Goal: Information Seeking & Learning: Learn about a topic

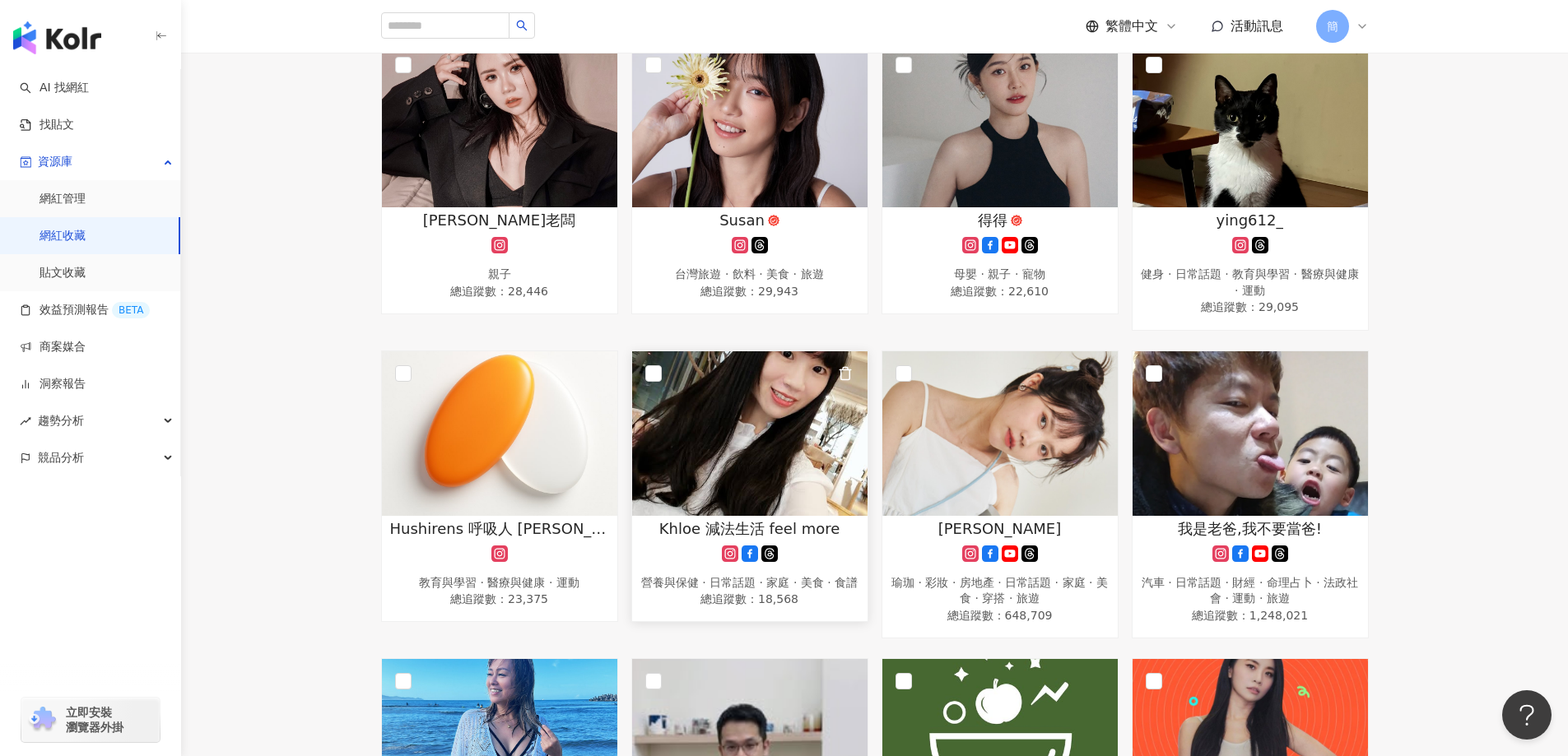
click at [759, 439] on img at bounding box center [750, 434] width 236 height 165
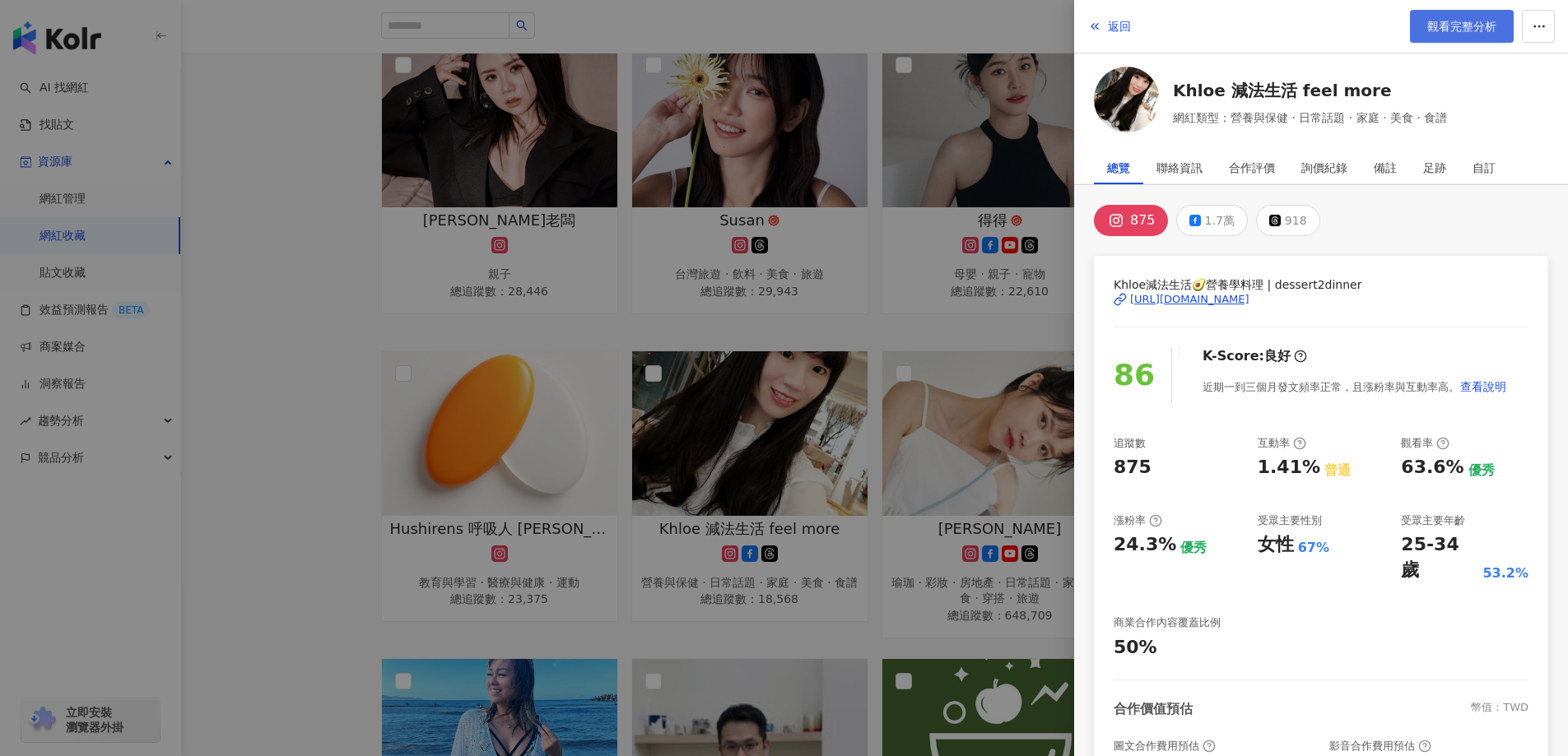
click at [1441, 23] on span "觀看完整分析" at bounding box center [1462, 27] width 69 height 13
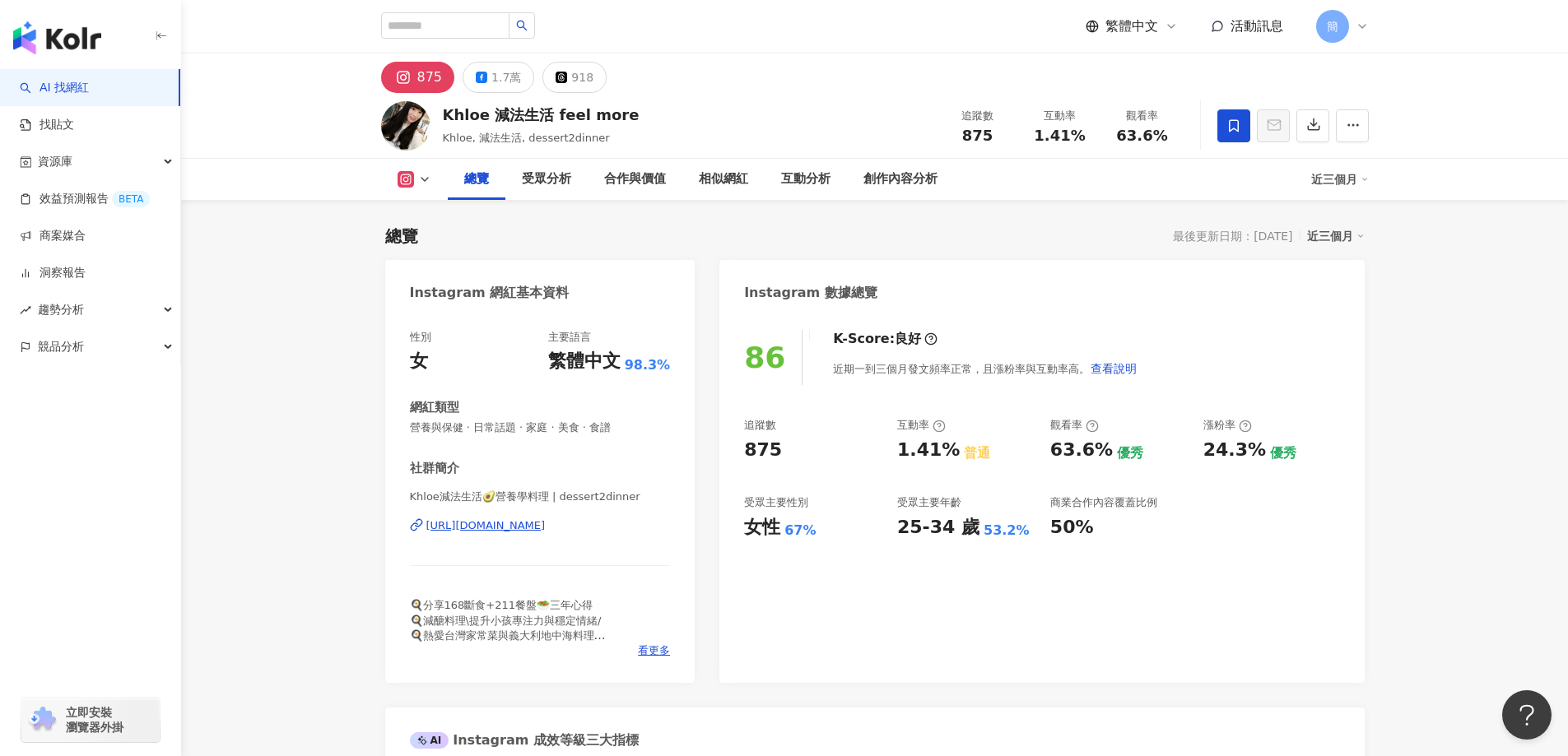
click at [545, 528] on div "[URL][DOMAIN_NAME]" at bounding box center [486, 525] width 120 height 14
click at [497, 71] on div "1.7萬" at bounding box center [506, 78] width 30 height 23
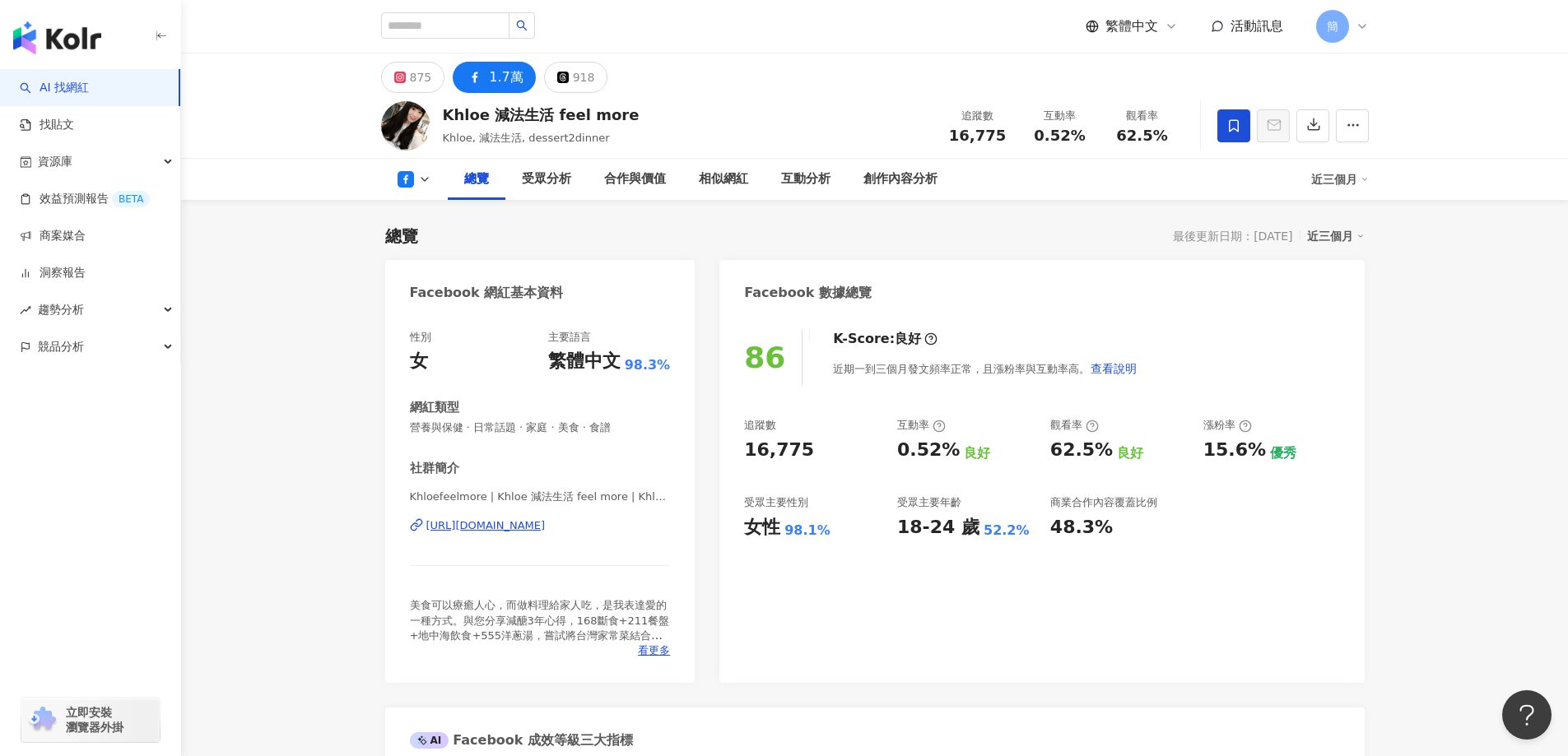
click at [545, 525] on div "https://www.facebook.com/1917639814920552" at bounding box center [486, 525] width 120 height 14
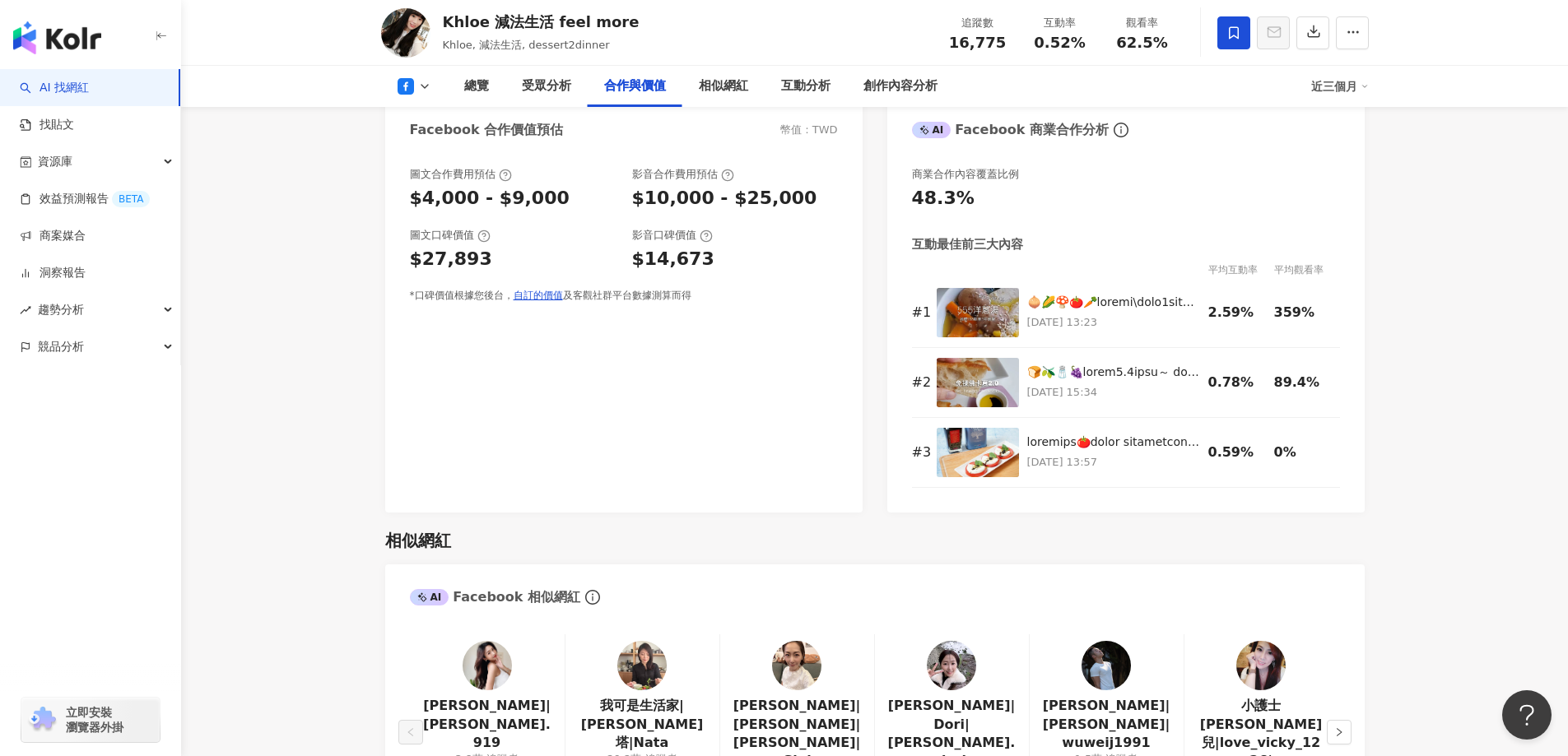
scroll to position [2057, 0]
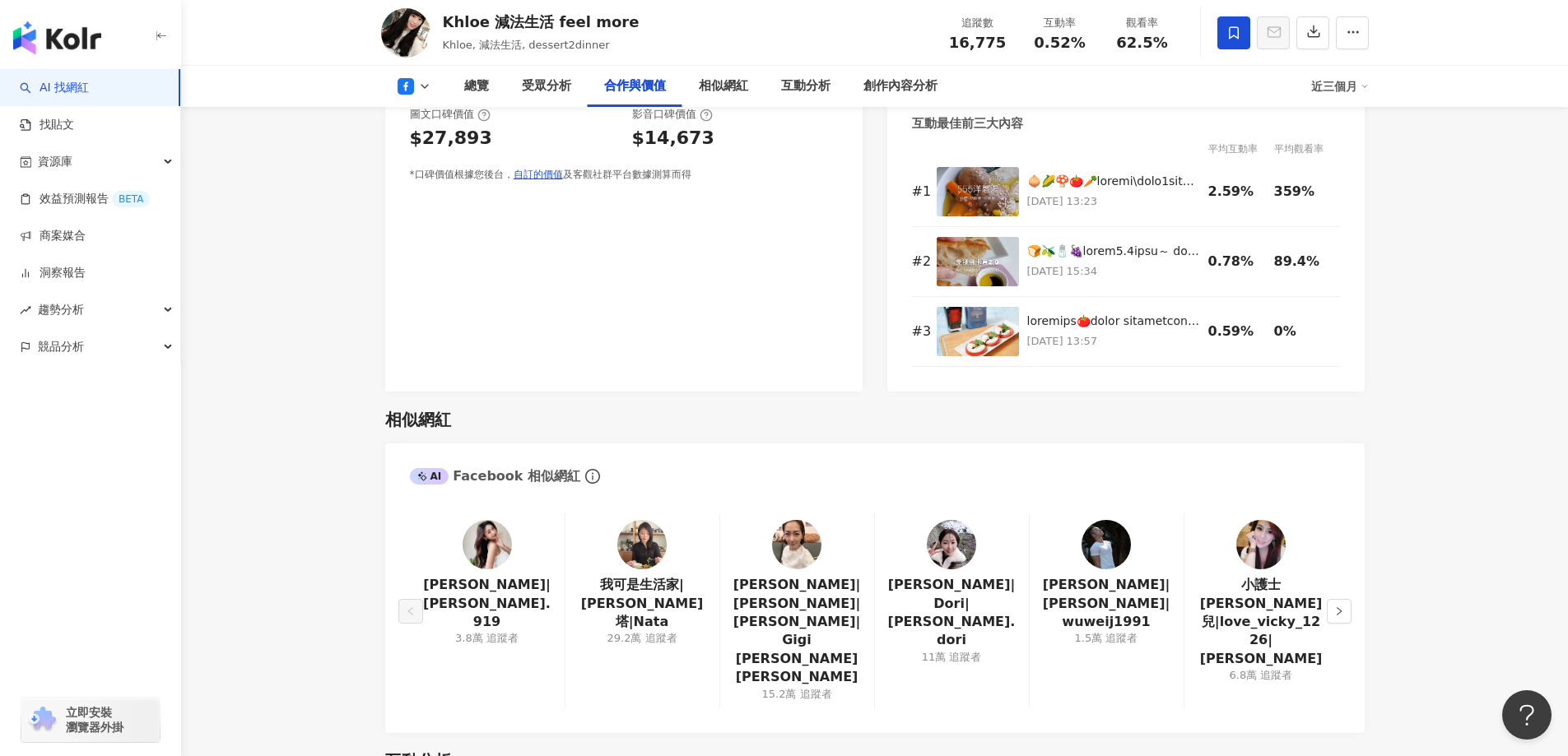
click at [496, 551] on img at bounding box center [488, 545] width 50 height 50
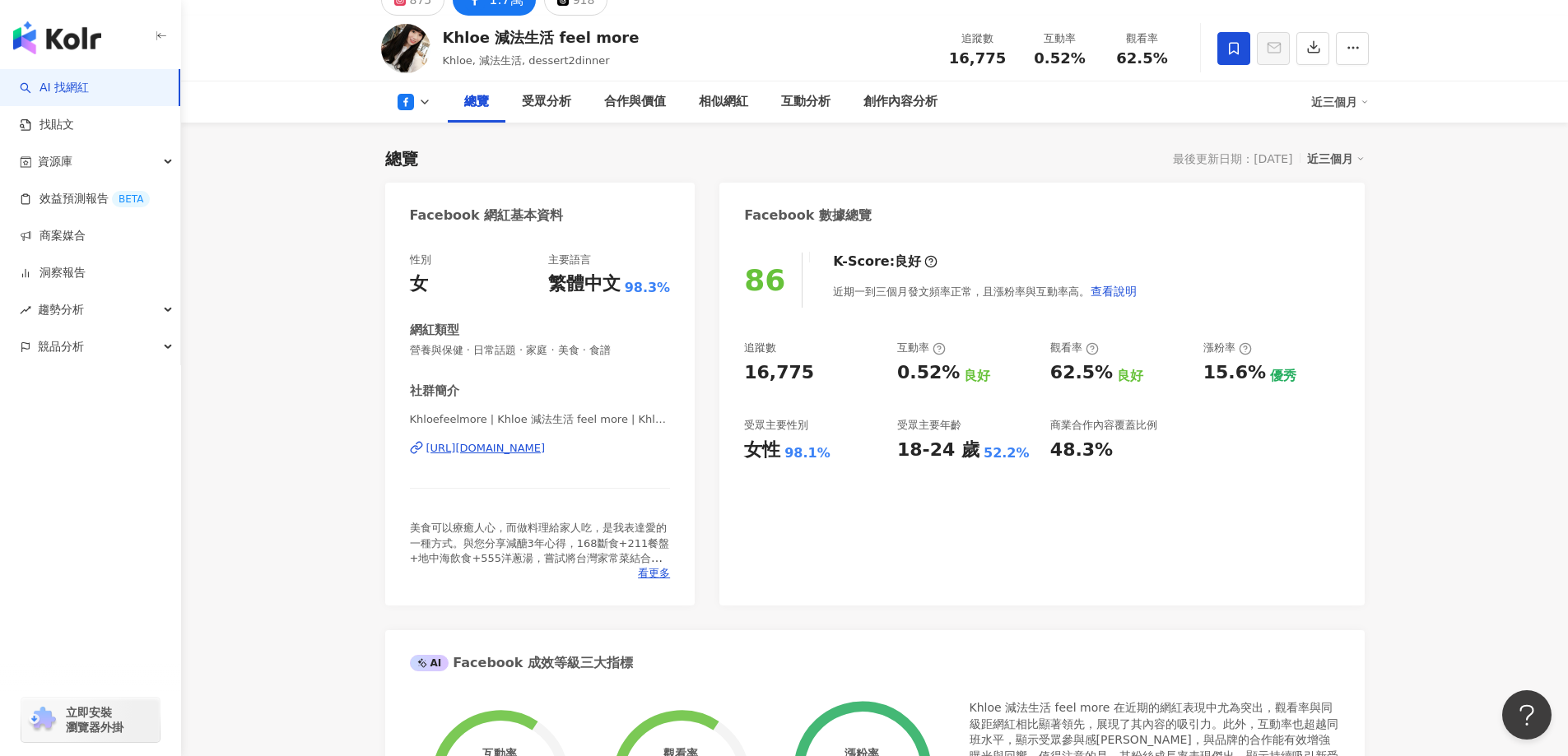
scroll to position [0, 0]
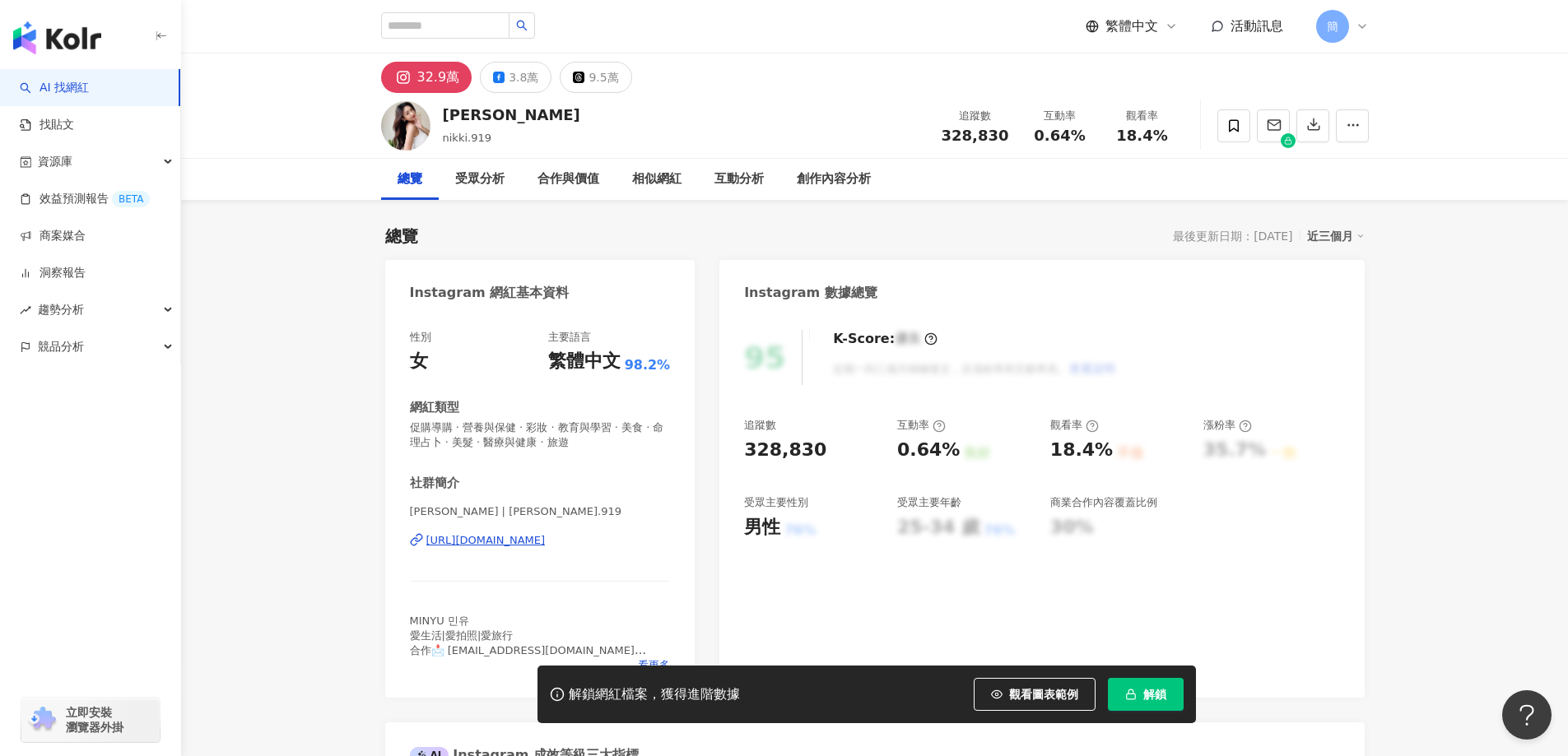
click at [545, 539] on div "[URL][DOMAIN_NAME]" at bounding box center [486, 540] width 120 height 14
click at [1223, 130] on span at bounding box center [1234, 126] width 33 height 33
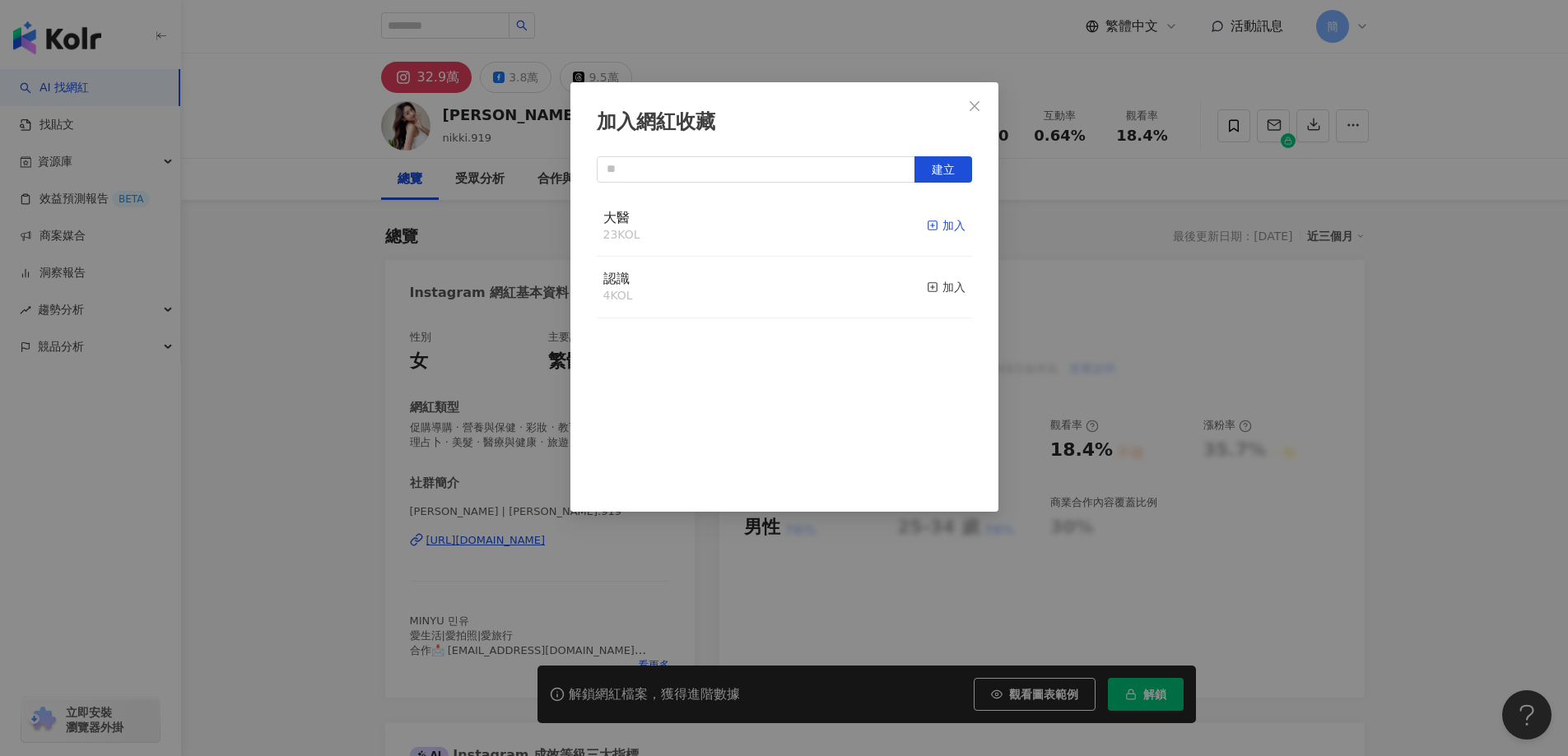
click at [941, 224] on div "加入" at bounding box center [946, 225] width 38 height 18
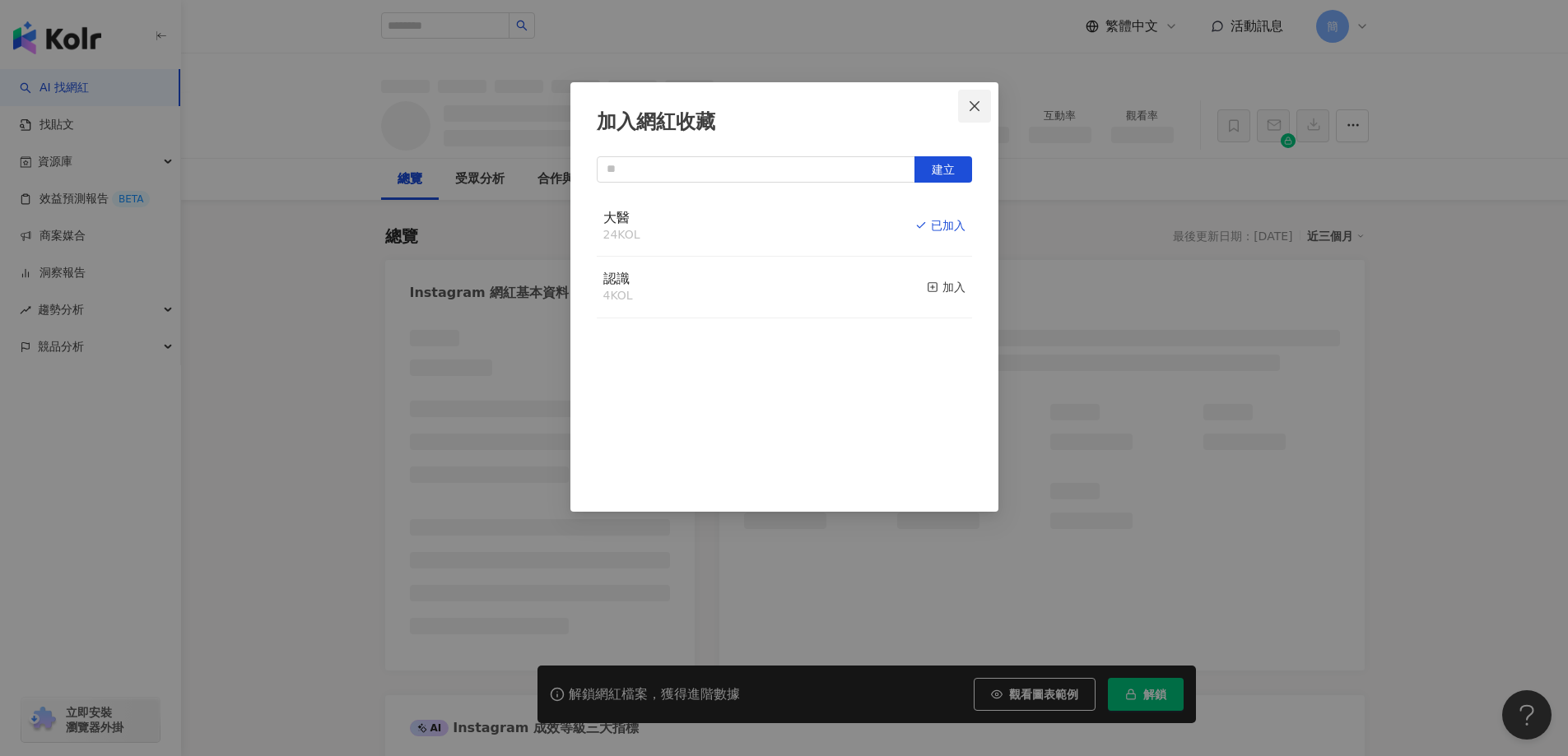
click at [976, 104] on icon "close" at bounding box center [975, 105] width 10 height 10
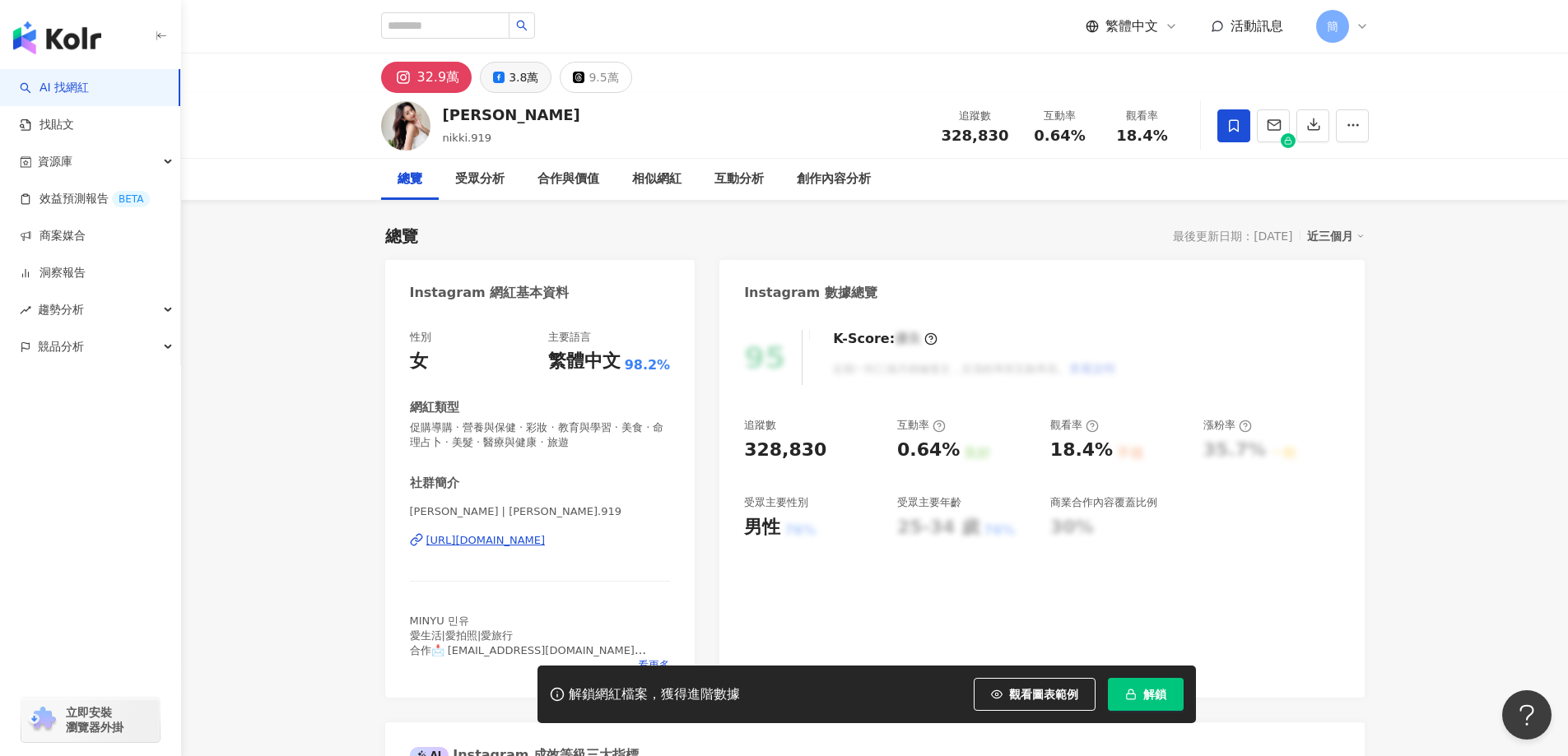
click at [526, 84] on div "3.8萬" at bounding box center [523, 78] width 30 height 23
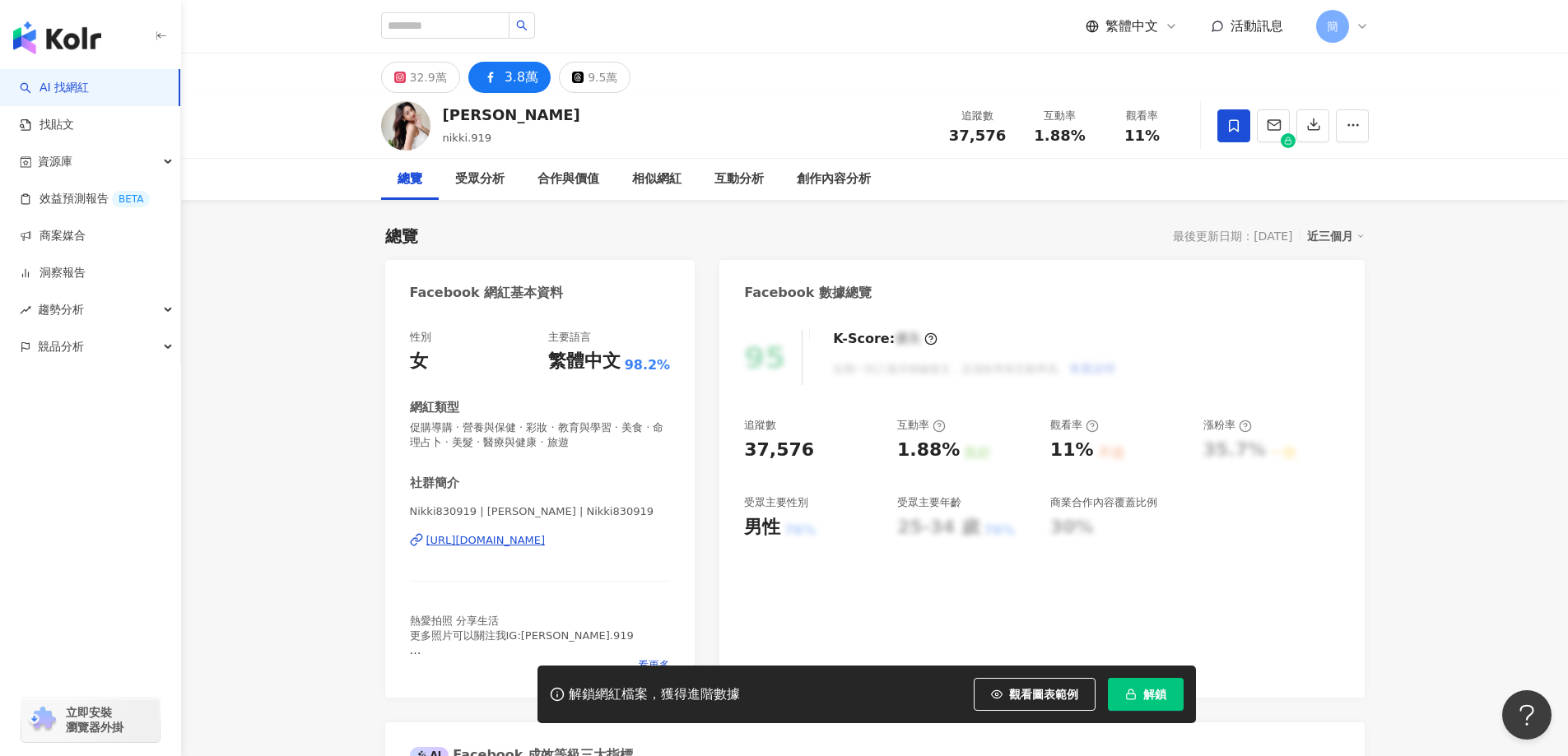
click at [545, 541] on div "[URL][DOMAIN_NAME]" at bounding box center [486, 540] width 120 height 14
drag, startPoint x: 444, startPoint y: 137, endPoint x: 488, endPoint y: 139, distance: 44.0
click at [488, 139] on div "[PERSON_NAME].919 追蹤數 37,576 互動率 1.88% 觀看率 11%" at bounding box center [874, 126] width 1053 height 65
copy span "nikki.919"
click at [71, 121] on link "找貼文" at bounding box center [47, 125] width 55 height 16
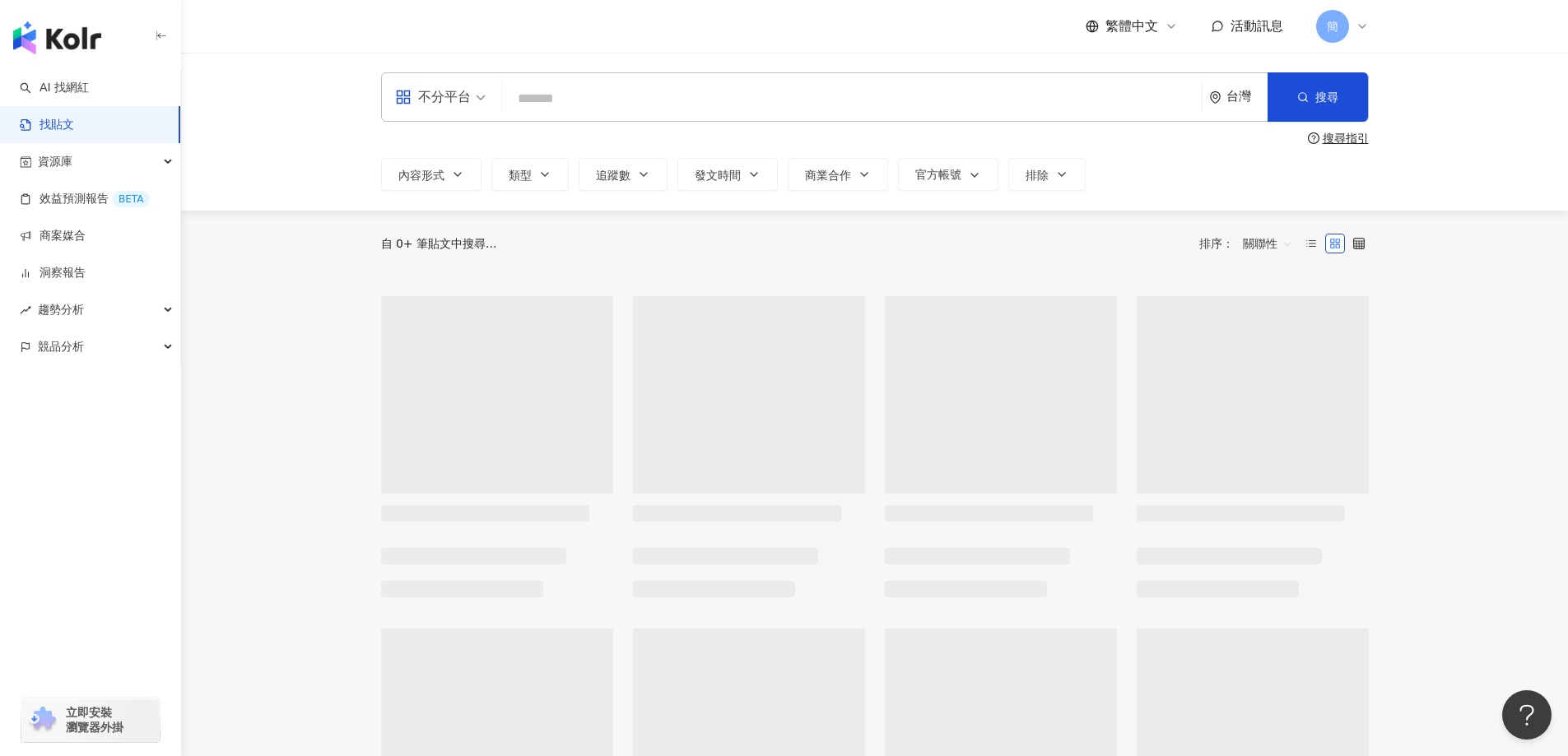
click at [621, 91] on input "search" at bounding box center [852, 98] width 686 height 35
paste input "*********"
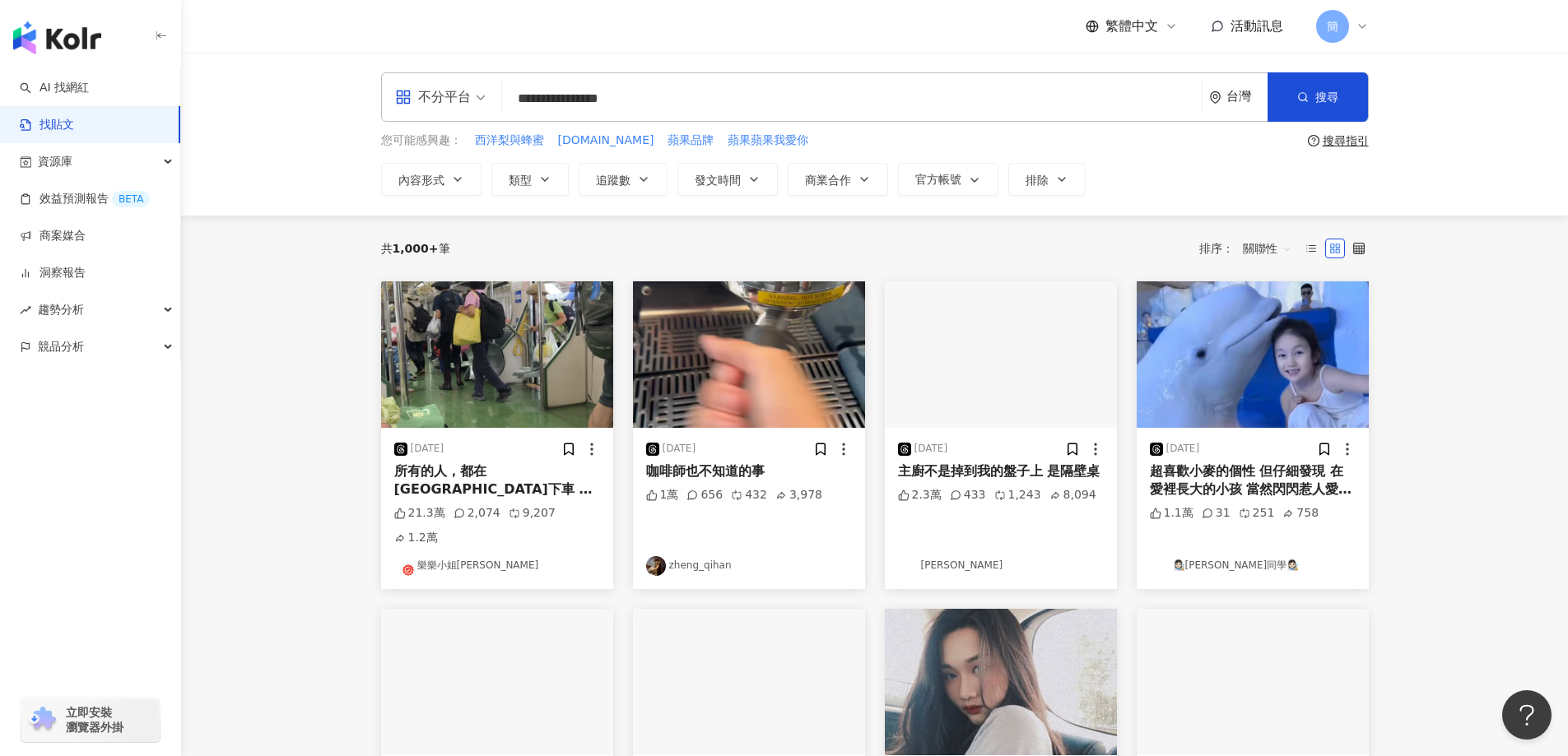
type input "**********"
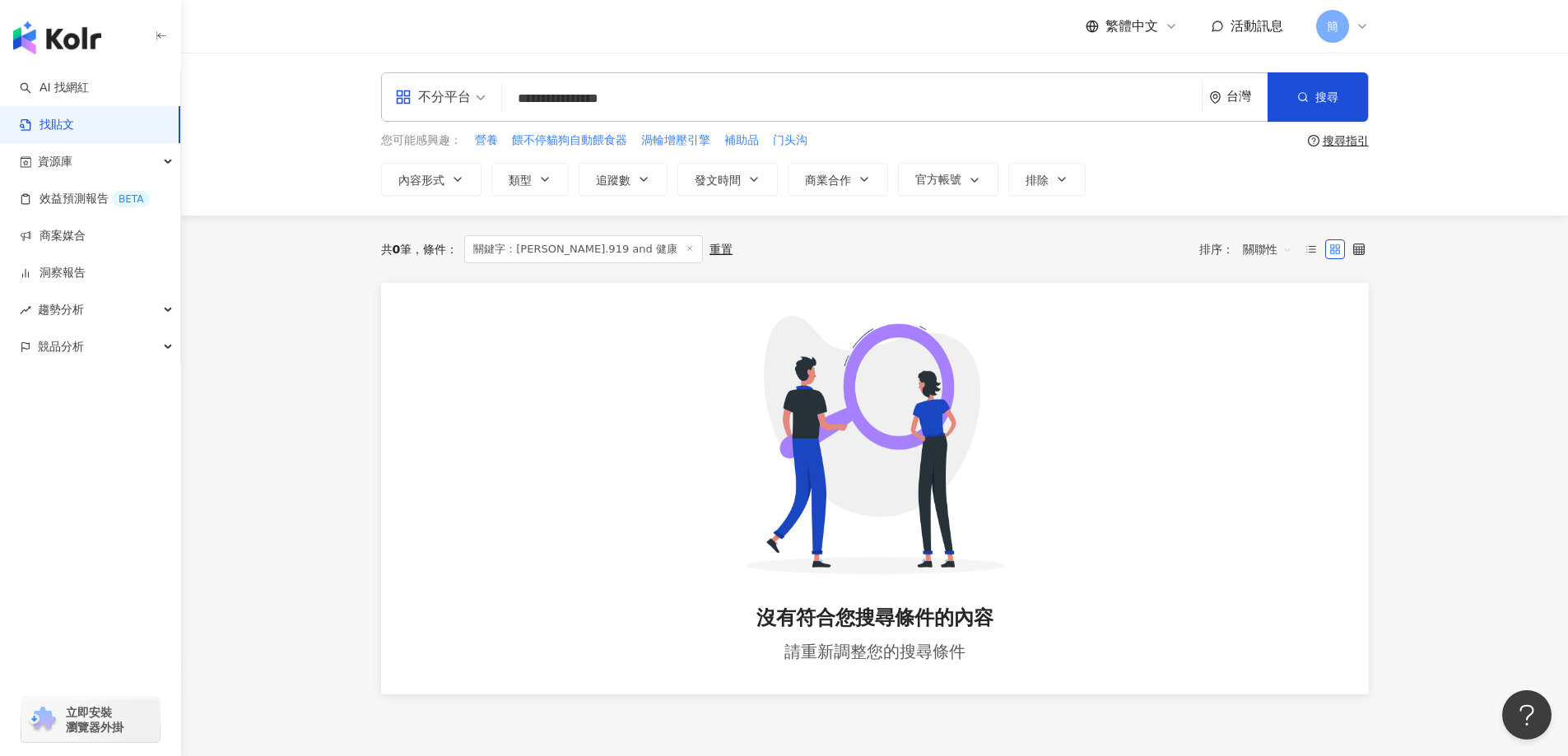
drag, startPoint x: 671, startPoint y: 99, endPoint x: 339, endPoint y: 96, distance: 332.0
click at [339, 96] on div "**********" at bounding box center [874, 134] width 1387 height 163
click at [71, 80] on link "AI 找網紅" at bounding box center [55, 87] width 69 height 16
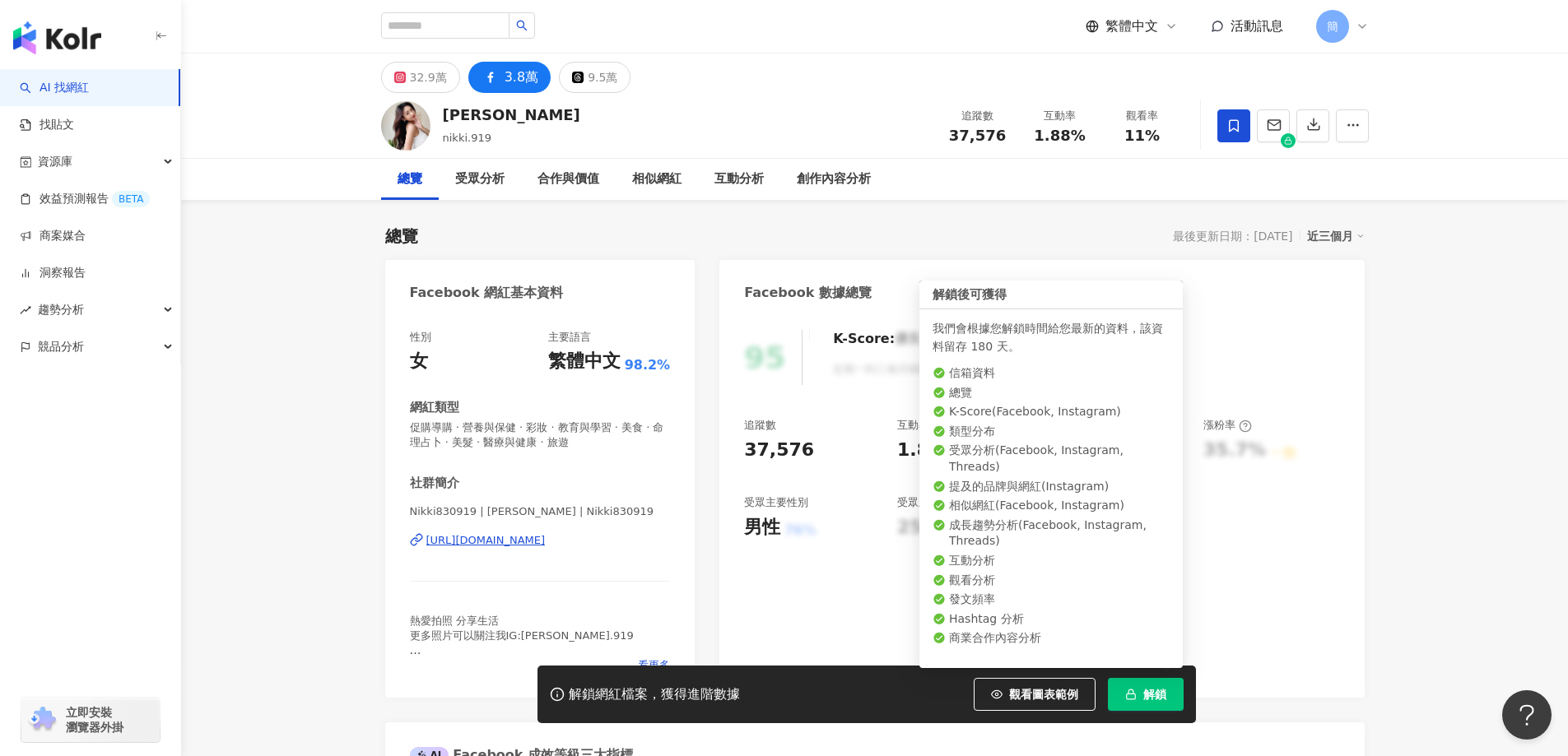
click at [1156, 698] on span "解鎖" at bounding box center [1155, 695] width 23 height 13
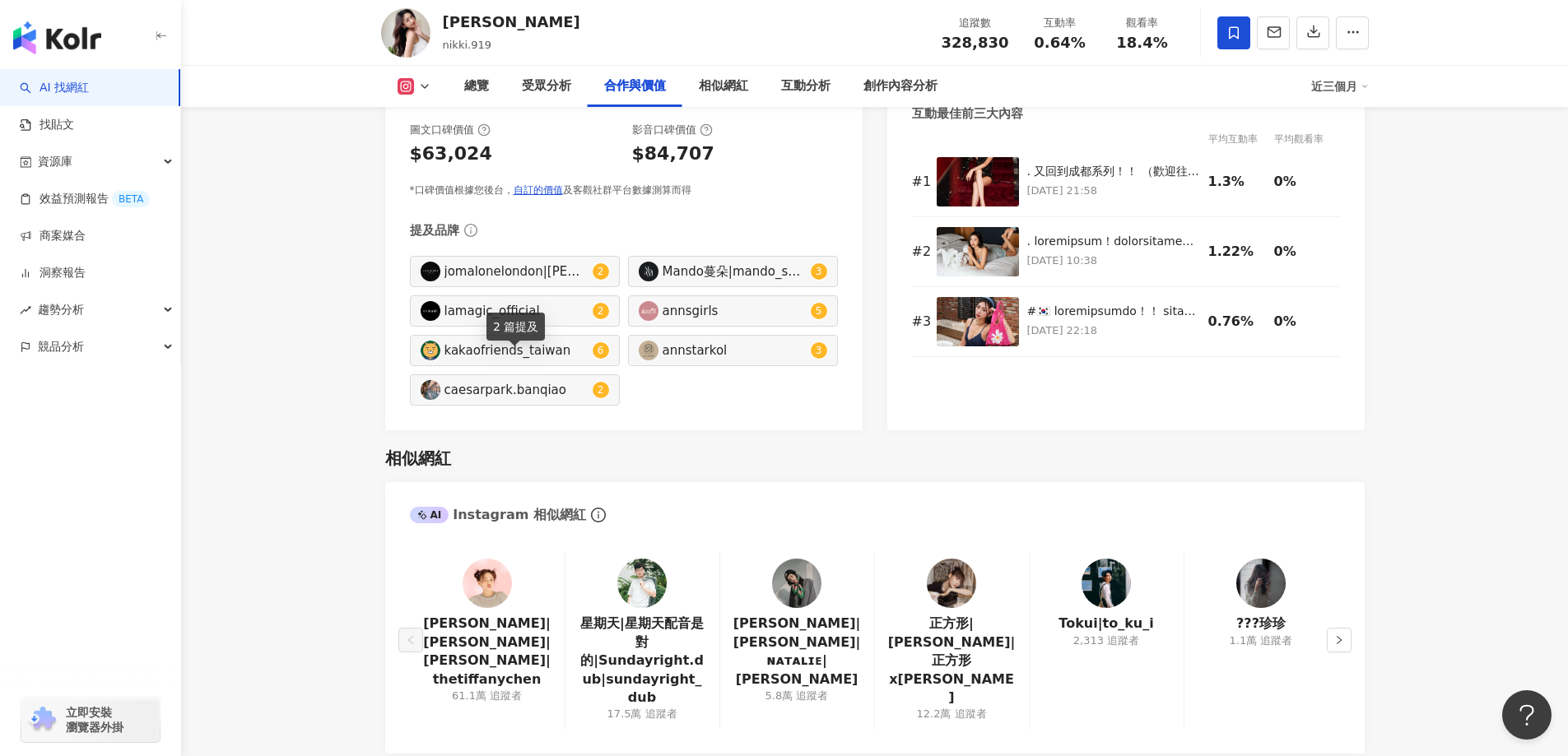
click at [510, 381] on div "caesarpark.banqiao" at bounding box center [517, 390] width 144 height 18
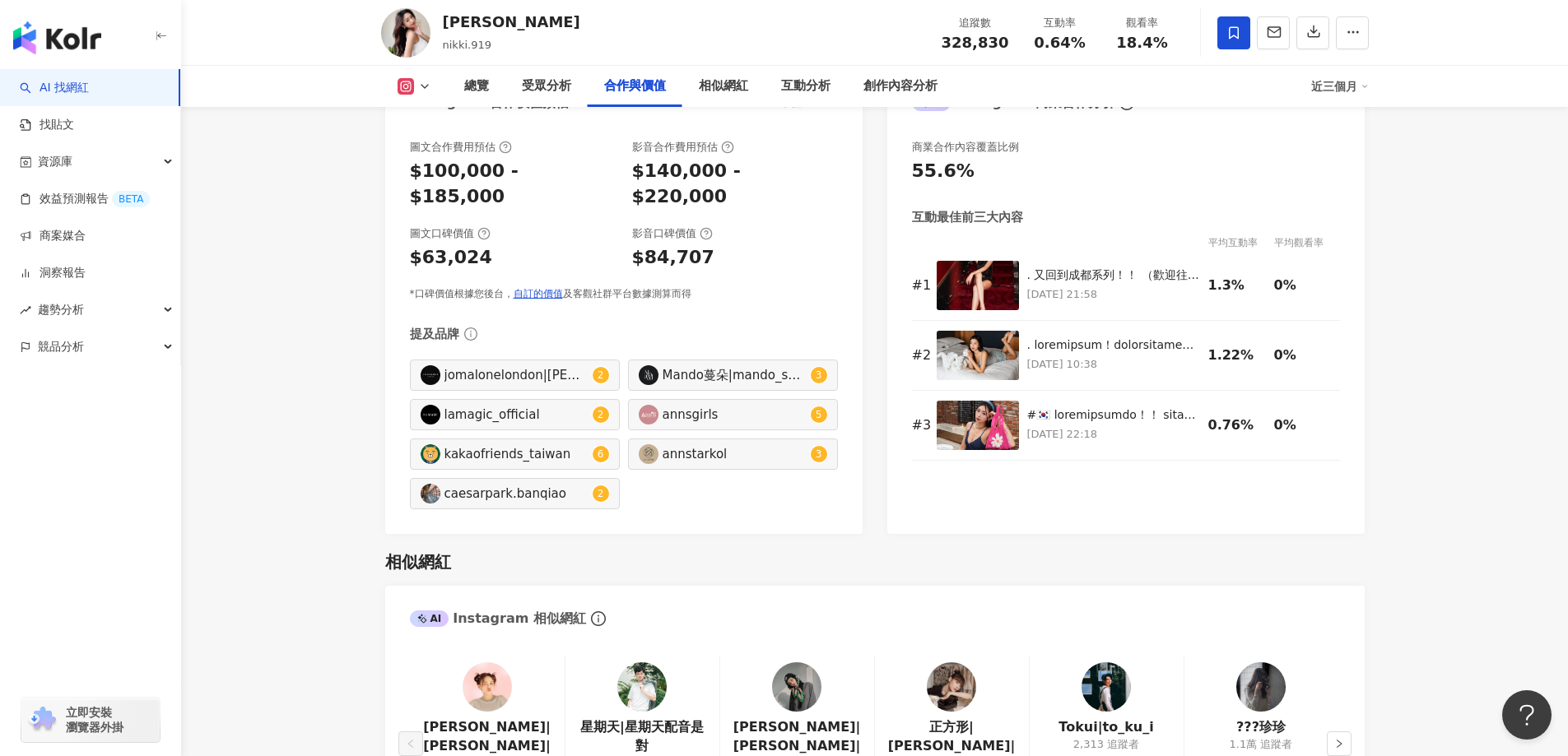
scroll to position [2254, 0]
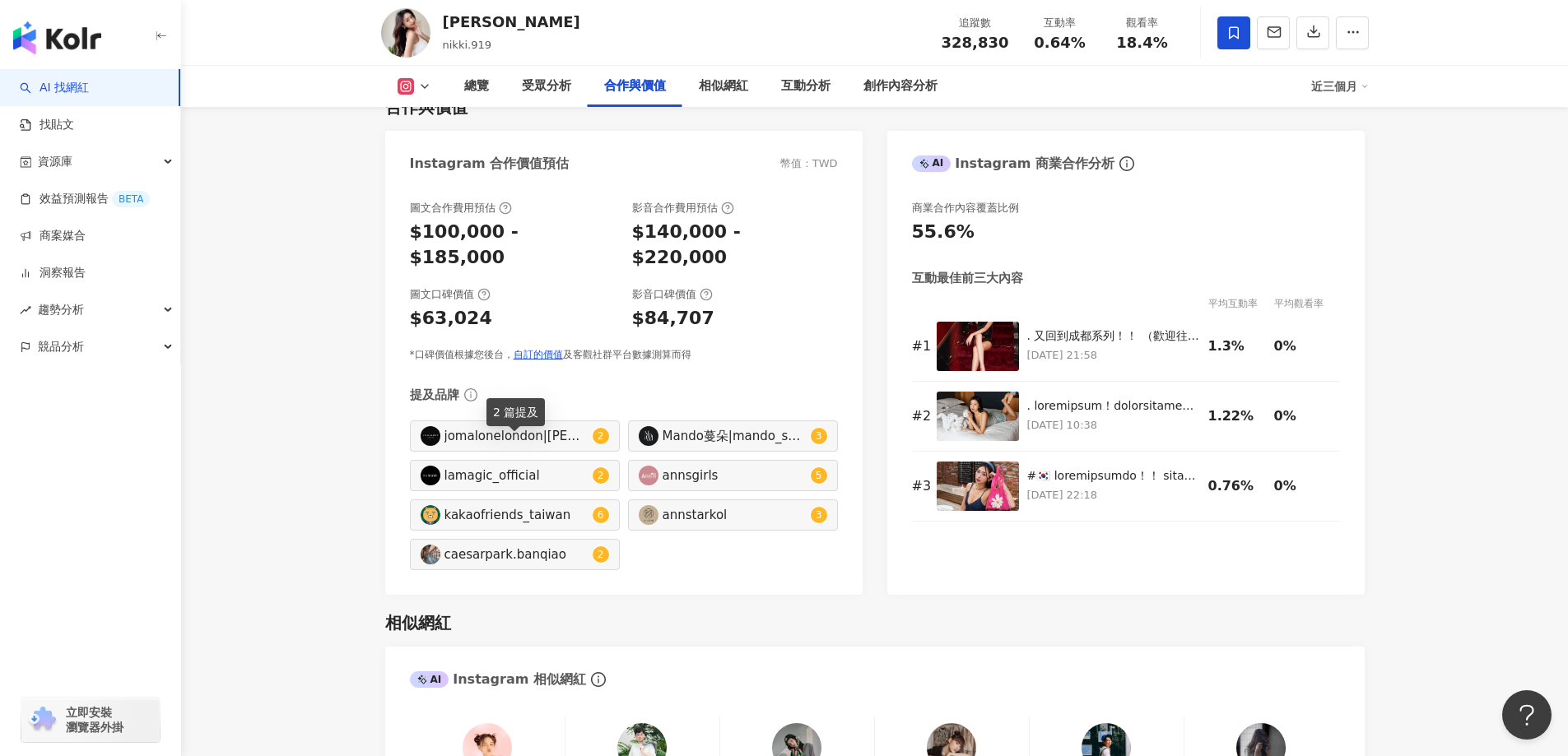
click at [514, 414] on div "2 篇提及" at bounding box center [516, 412] width 58 height 28
click at [563, 427] on div "jomalonelondon|[PERSON_NAME]|jomalonelondon|[PERSON_NAME][GEOGRAPHIC_DATA]" at bounding box center [517, 436] width 144 height 18
type input "**********"
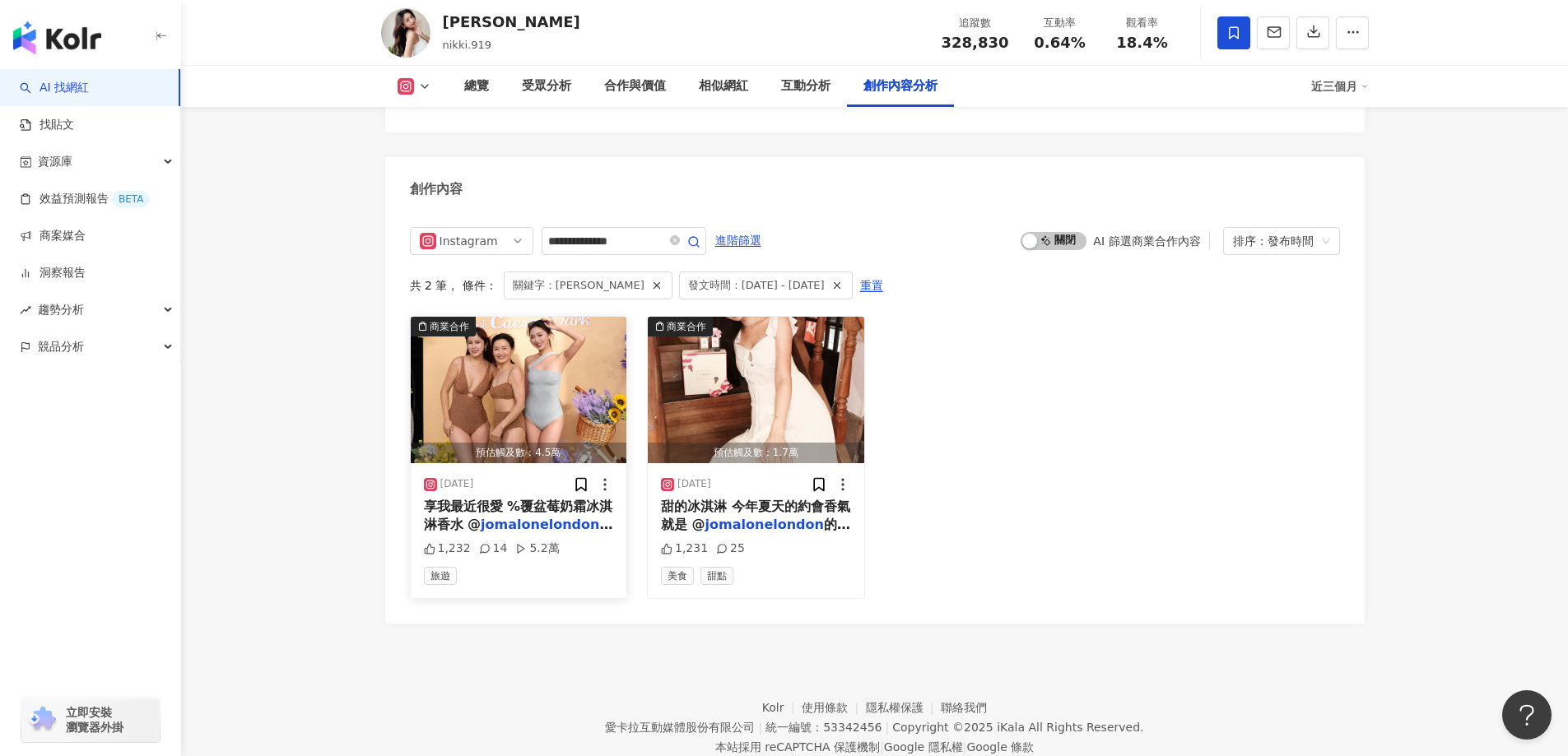
click at [508, 353] on img "button" at bounding box center [519, 390] width 217 height 147
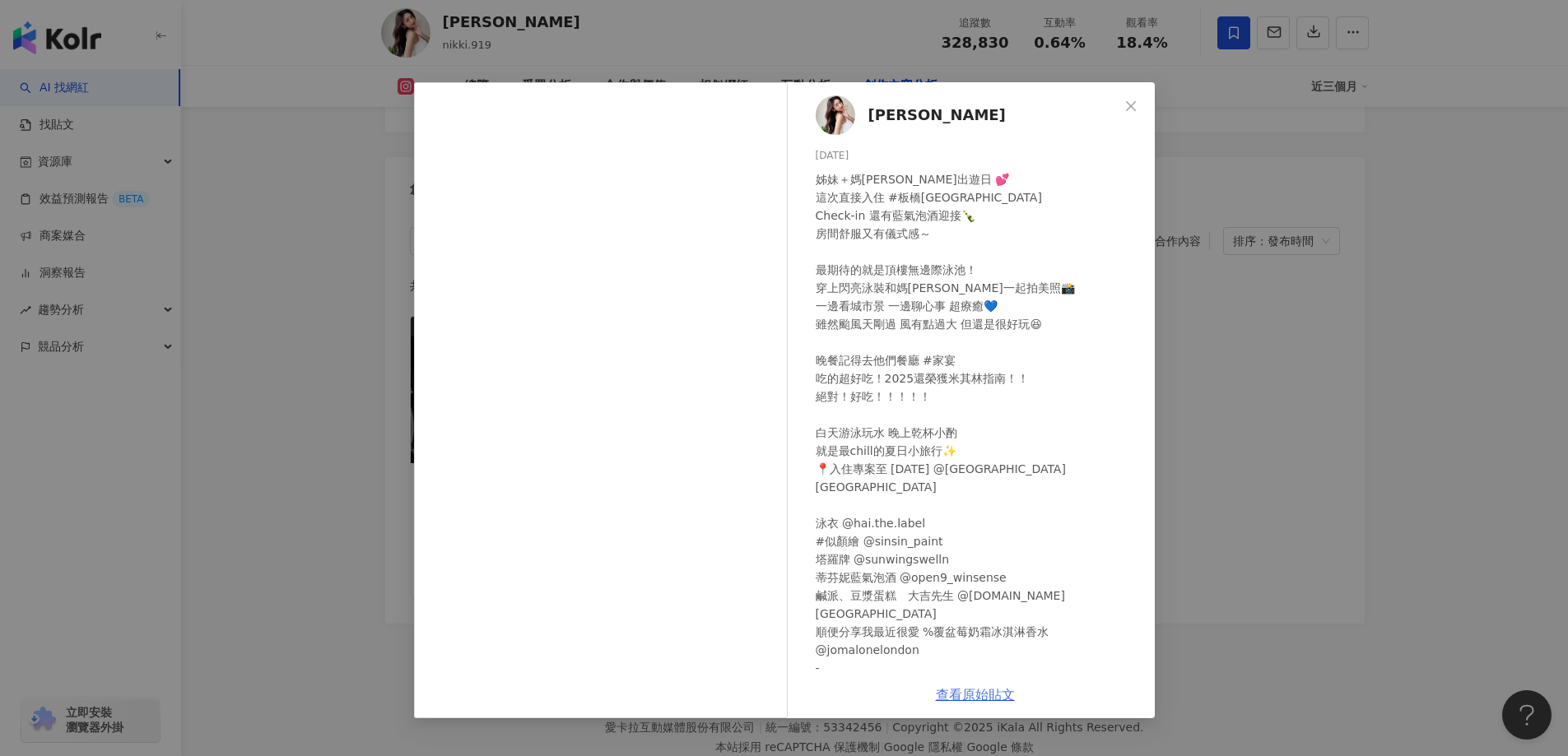
click at [986, 691] on link "查看原始貼文" at bounding box center [976, 695] width 79 height 15
click at [1129, 109] on icon "close" at bounding box center [1131, 106] width 13 height 13
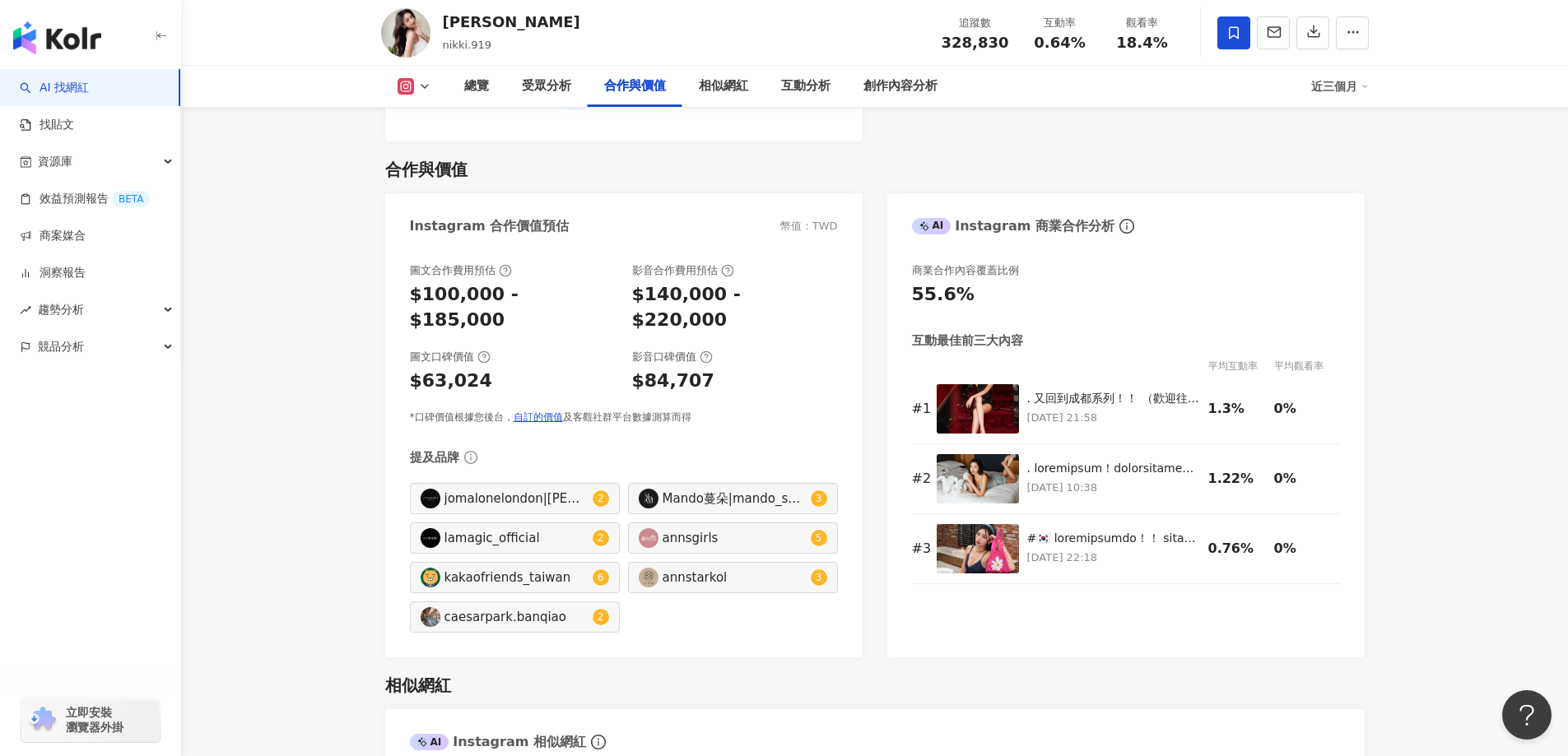
scroll to position [2254, 0]
